Goal: Find specific page/section: Locate a particular part of the current website

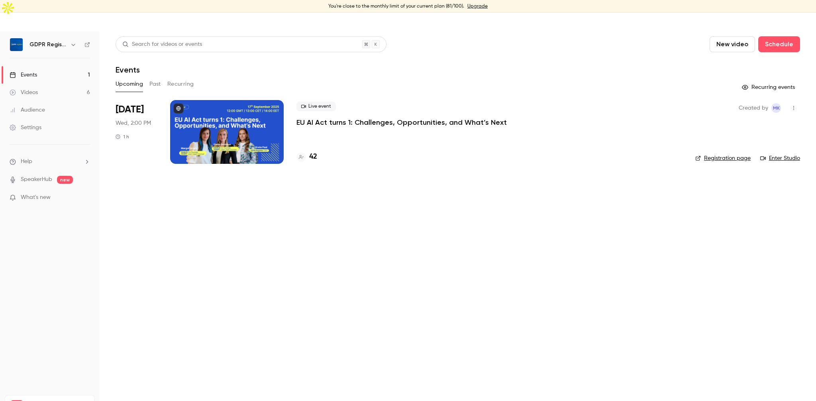
click at [308, 151] on div "42" at bounding box center [306, 156] width 21 height 11
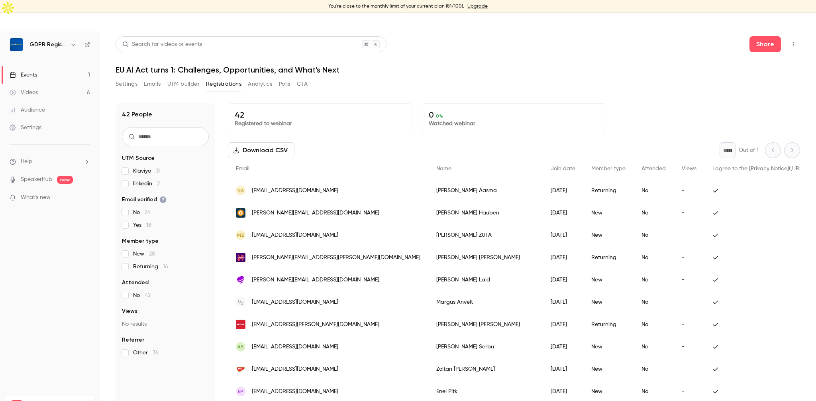
click at [574, 78] on div "Settings Emails UTM builder Registrations Analytics Polls CTA" at bounding box center [458, 86] width 685 height 16
click at [596, 36] on div "Search for videos or events Share" at bounding box center [458, 44] width 685 height 16
click at [475, 42] on header "Search for videos or events Share EU AI Act turns 1: Challenges, Opportunities,…" at bounding box center [458, 55] width 685 height 38
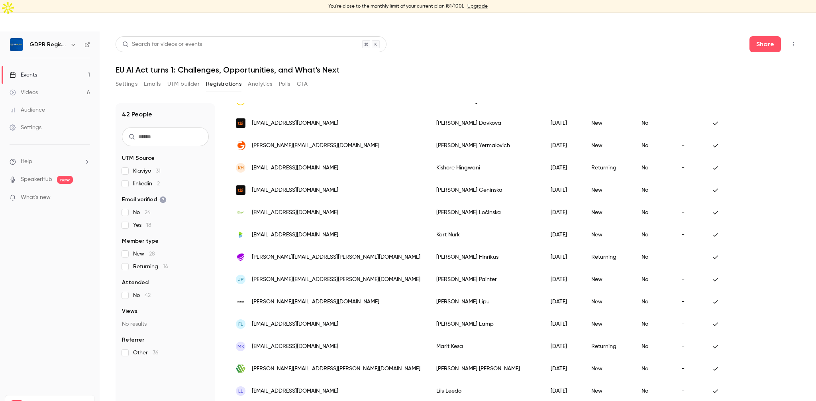
scroll to position [10, 0]
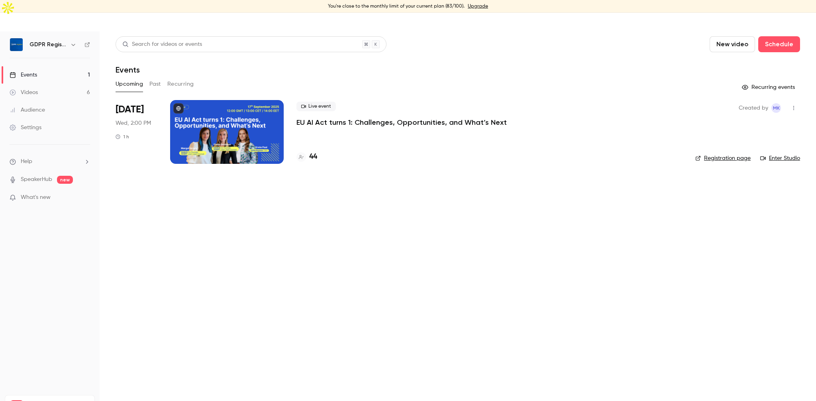
click at [312, 151] on h4 "44" at bounding box center [313, 156] width 8 height 11
